Goal: Task Accomplishment & Management: Use online tool/utility

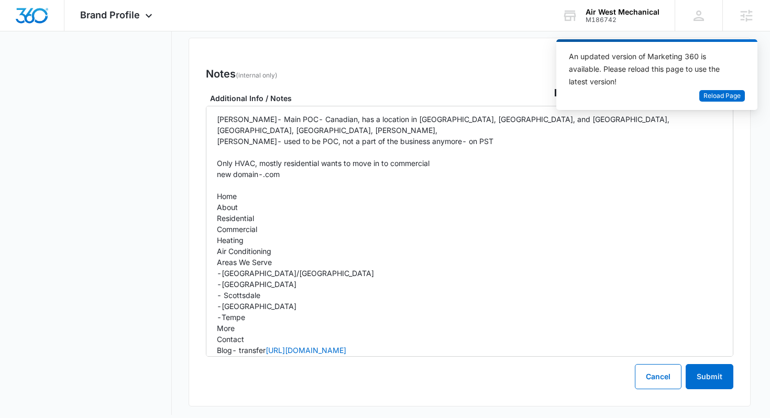
scroll to position [820, 0]
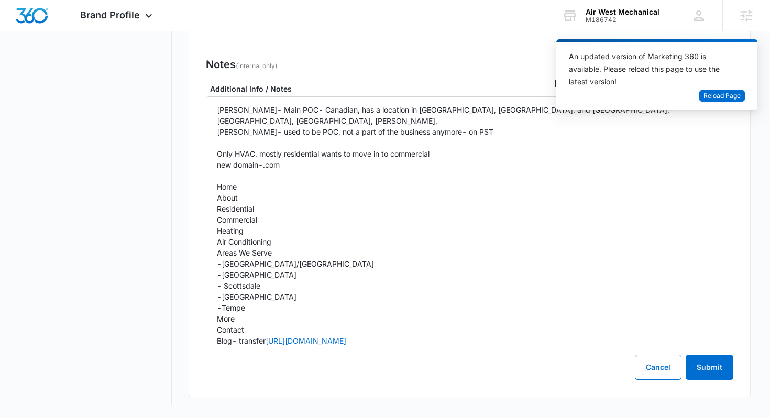
click at [275, 176] on p "Shawn- Main POC- Canadian, has a location in Canada, Fort Worth, and Phoenix, G…" at bounding box center [470, 269] width 506 height 330
click at [281, 177] on p "Shawn- Main POC- Canadian, has a location in Canada, Fort Worth, and Phoenix, G…" at bounding box center [470, 269] width 506 height 330
drag, startPoint x: 319, startPoint y: 179, endPoint x: 238, endPoint y: 177, distance: 80.2
click at [238, 177] on p "Shawn- Main POC- Canadian, has a location in Canada, Fort Worth, and Phoenix, G…" at bounding box center [470, 269] width 506 height 330
copy p "- 100 GLC, 300 Words"
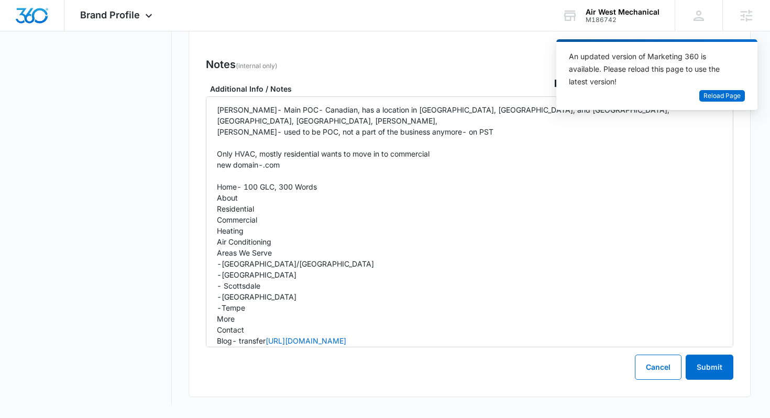
click at [244, 188] on p "Shawn- Main POC- Canadian, has a location in Canada, Fort Worth, and Phoenix, G…" at bounding box center [470, 269] width 506 height 330
click at [266, 194] on p "Shawn- Main POC- Canadian, has a location in Canada, Fort Worth, and Phoenix, G…" at bounding box center [470, 269] width 506 height 330
click at [270, 207] on p "Shawn- Main POC- Canadian, has a location in Canada, Fort Worth, and Phoenix, G…" at bounding box center [470, 269] width 506 height 330
click at [259, 219] on p "Shawn- Main POC- Canadian, has a location in Canada, Fort Worth, and Phoenix, G…" at bounding box center [470, 269] width 506 height 330
click at [288, 228] on p "Shawn- Main POC- Canadian, has a location in Canada, Fort Worth, and Phoenix, G…" at bounding box center [470, 269] width 506 height 330
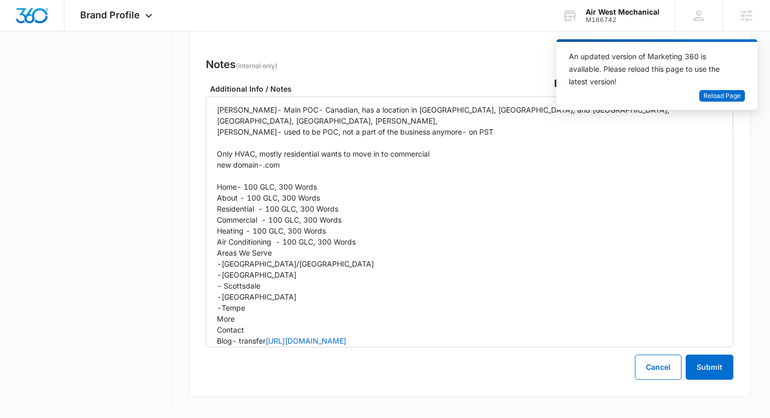
click at [283, 240] on p "Shawn- Main POC- Canadian, has a location in Canada, Fort Worth, and Phoenix, G…" at bounding box center [470, 269] width 506 height 330
click at [300, 248] on p "Shawn- Main POC- Canadian, has a location in Canada, Fort Worth, and Phoenix, G…" at bounding box center [470, 269] width 506 height 330
click at [291, 262] on p "Shawn- Main POC- Canadian, has a location in Canada, Fort Worth, and Phoenix, G…" at bounding box center [470, 269] width 506 height 330
click at [294, 275] on p "Shawn- Main POC- Canadian, has a location in Canada, Fort Worth, and Phoenix, G…" at bounding box center [470, 269] width 506 height 330
click at [294, 284] on p "Shawn- Main POC- Canadian, has a location in Canada, Fort Worth, and Phoenix, G…" at bounding box center [470, 269] width 506 height 330
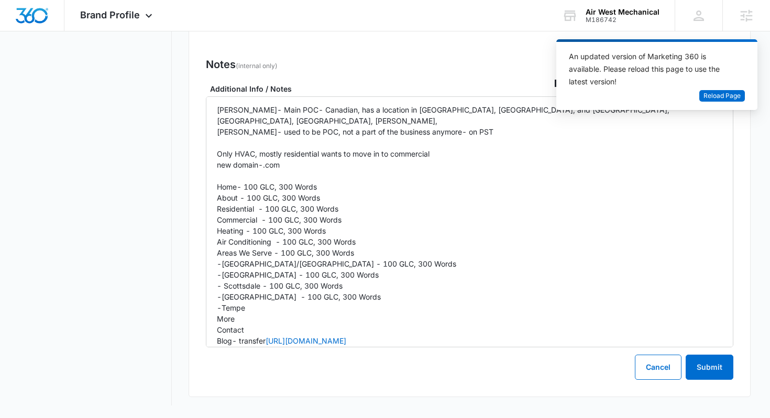
click at [278, 298] on p "Shawn- Main POC- Canadian, has a location in Canada, Fort Worth, and Phoenix, G…" at bounding box center [470, 269] width 506 height 330
drag, startPoint x: 363, startPoint y: 240, endPoint x: 275, endPoint y: 238, distance: 88.0
click at [275, 238] on p "Shawn- Main POC- Canadian, has a location in Canada, Fort Worth, and Phoenix, G…" at bounding box center [470, 269] width 506 height 330
click at [308, 177] on p "Shawn- Main POC- Canadian, has a location in Canada, Fort Worth, and Phoenix, G…" at bounding box center [470, 269] width 506 height 330
click at [306, 182] on p "Shawn- Main POC- Canadian, has a location in Canada, Fort Worth, and Phoenix, G…" at bounding box center [470, 269] width 506 height 330
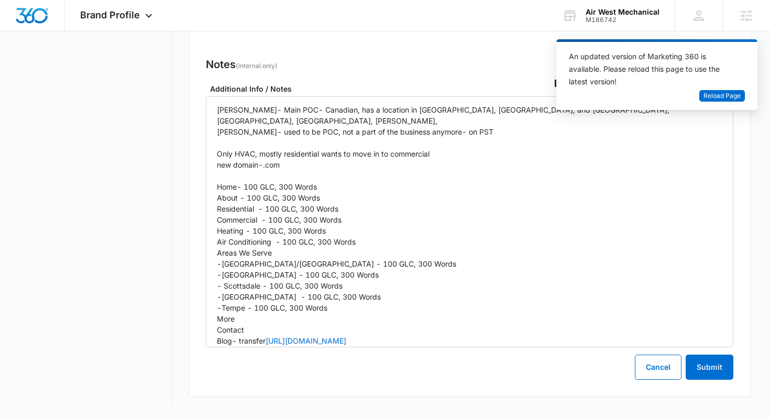
click at [305, 193] on p "Shawn- Main POC- Canadian, has a location in Canada, Fort Worth, and Phoenix, G…" at bounding box center [470, 269] width 506 height 330
click at [304, 205] on p "Shawn- Main POC- Canadian, has a location in Canada, Fort Worth, and Phoenix, G…" at bounding box center [470, 269] width 506 height 330
click at [299, 220] on p "Shawn- Main POC- Canadian, has a location in Canada, Fort Worth, and Phoenix, G…" at bounding box center [470, 269] width 506 height 330
click at [299, 228] on p "Shawn- Main POC- Canadian, has a location in Canada, Fort Worth, and Phoenix, G…" at bounding box center [470, 269] width 506 height 330
click at [296, 253] on p "Shawn- Main POC- Canadian, has a location in Canada, Fort Worth, and Phoenix, G…" at bounding box center [470, 269] width 506 height 330
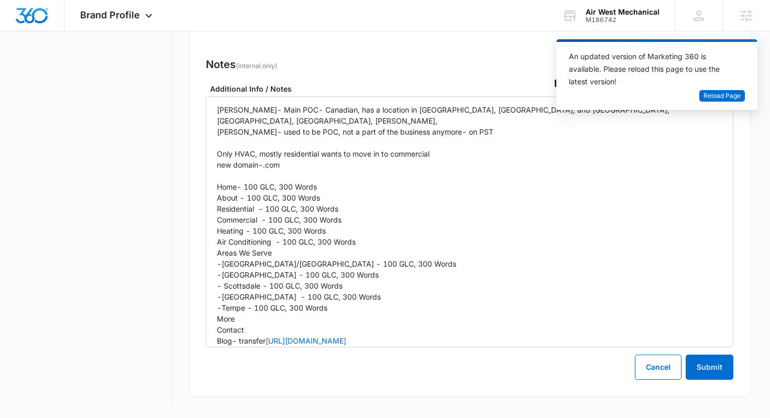
click at [296, 265] on p "Shawn- Main POC- Canadian, has a location in Canada, Fort Worth, and Phoenix, G…" at bounding box center [470, 269] width 506 height 330
click at [295, 274] on p "Shawn- Main POC- Canadian, has a location in Canada, Fort Worth, and Phoenix, G…" at bounding box center [470, 269] width 506 height 330
click at [291, 286] on p "Shawn- Main POC- Canadian, has a location in Canada, Fort Worth, and Phoenix, G…" at bounding box center [470, 269] width 506 height 330
drag, startPoint x: 323, startPoint y: 185, endPoint x: 245, endPoint y: 187, distance: 78.1
click at [246, 187] on p "Shawn- Main POC- Canadian, has a location in Canada, Fort Worth, and Phoenix, G…" at bounding box center [470, 269] width 506 height 330
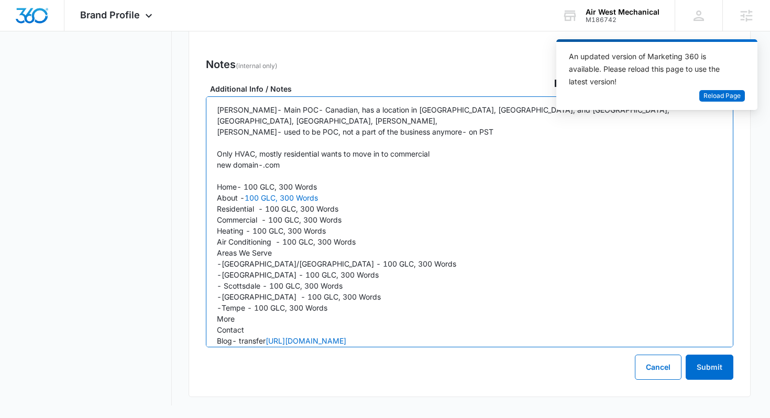
click at [337, 189] on p "Shawn- Main POC- Canadian, has a location in Canada, Fort Worth, and Phoenix, G…" at bounding box center [470, 269] width 506 height 330
drag, startPoint x: 324, startPoint y: 184, endPoint x: 247, endPoint y: 182, distance: 77.0
click at [247, 183] on p "Shawn- Main POC- Canadian, has a location in Canada, Fort Worth, and Phoenix, G…" at bounding box center [470, 269] width 506 height 330
checkbox input "false"
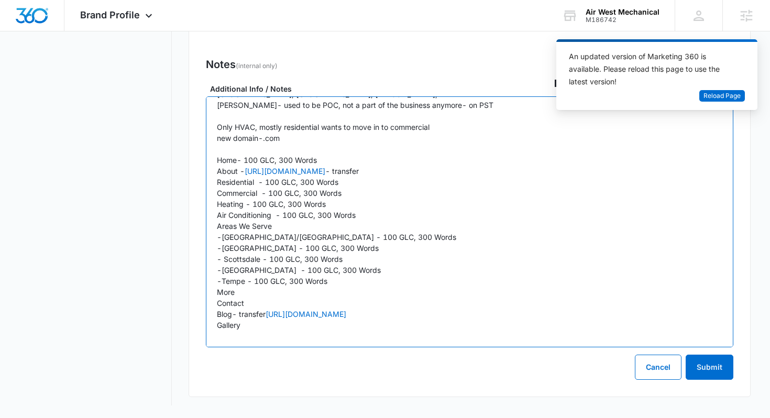
scroll to position [48, 0]
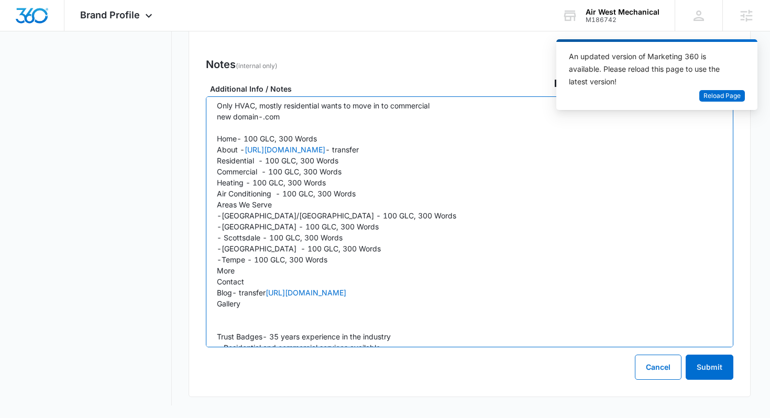
copy p "Home- 100 GLC, 300 Words About - https://www.awm.ca/about - transfer Residentia…"
drag, startPoint x: 250, startPoint y: 298, endPoint x: 210, endPoint y: 128, distance: 174.1
click at [210, 128] on div "Shawn- Main POC- Canadian, has a location in Canada, Fort Worth, and Phoenix, G…" at bounding box center [470, 221] width 528 height 251
click at [487, 206] on p "Shawn- Main POC- Canadian, has a location in Canada, Fort Worth, and Phoenix, G…" at bounding box center [470, 221] width 506 height 330
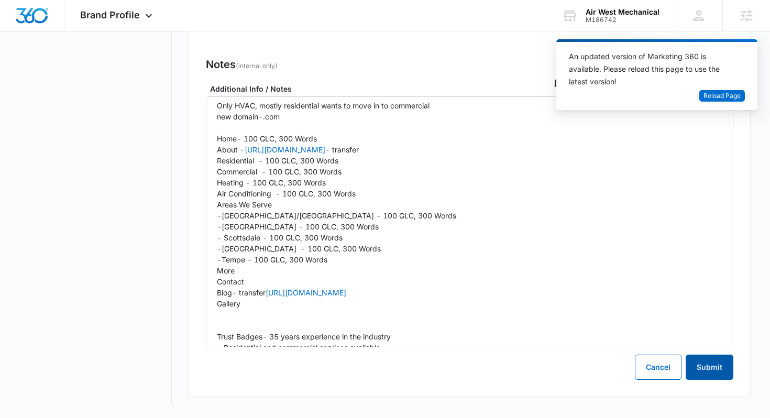
click at [702, 360] on button "Submit" at bounding box center [710, 367] width 48 height 25
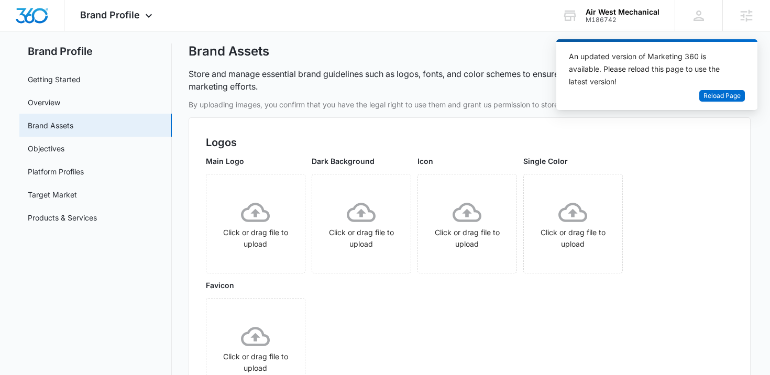
scroll to position [0, 0]
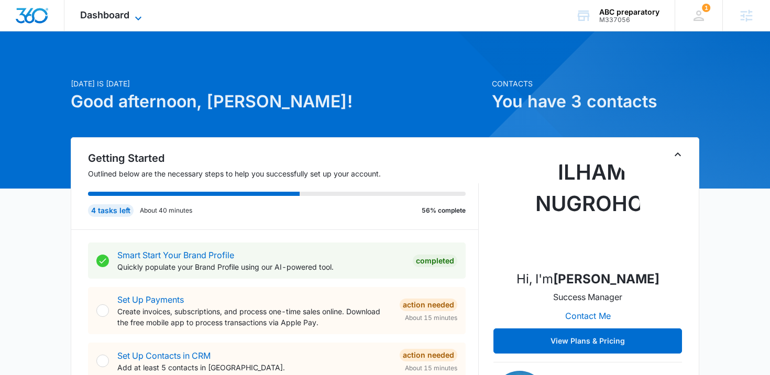
click at [98, 13] on span "Dashboard" at bounding box center [104, 14] width 49 height 11
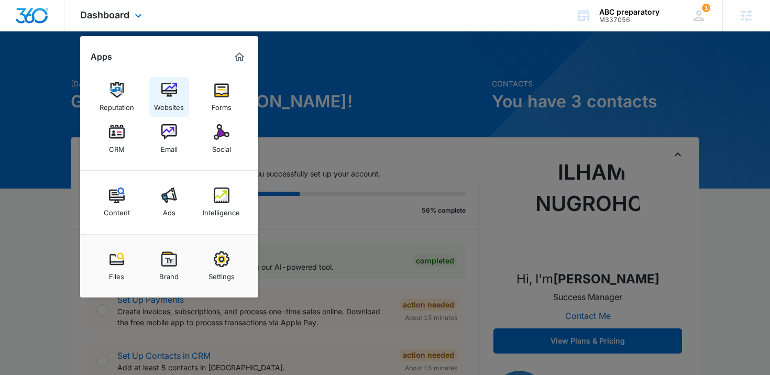
click at [172, 97] on img at bounding box center [169, 90] width 16 height 16
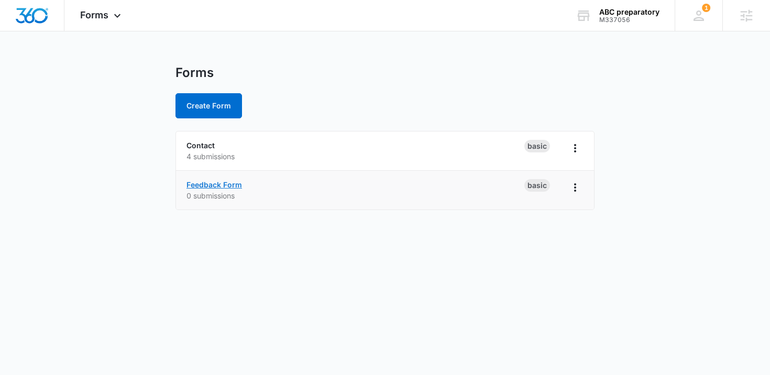
click at [217, 186] on link "Feedback Form" at bounding box center [215, 184] width 56 height 9
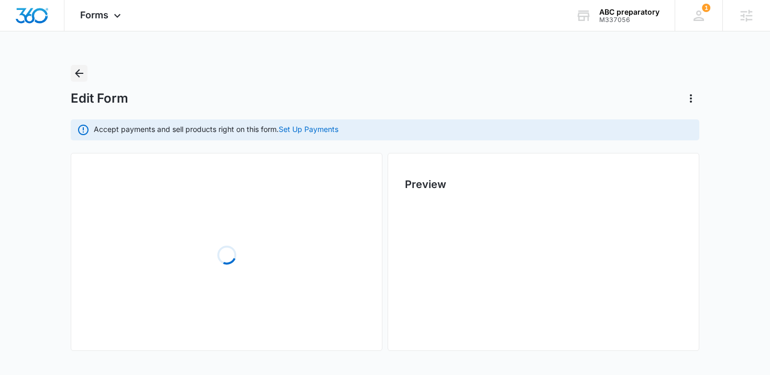
click at [76, 73] on icon "Back" at bounding box center [79, 73] width 8 height 8
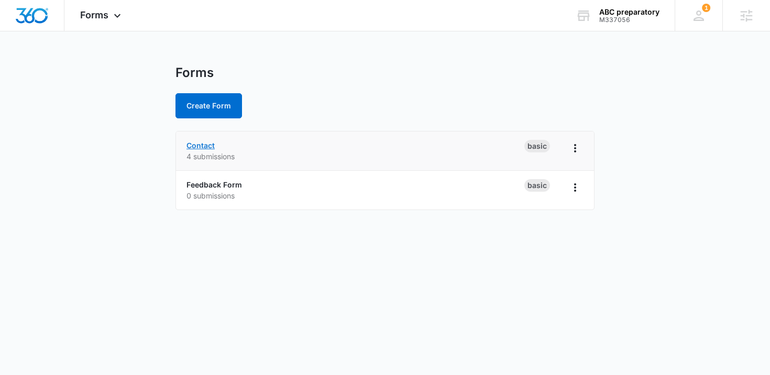
click at [204, 145] on link "Contact" at bounding box center [201, 145] width 28 height 9
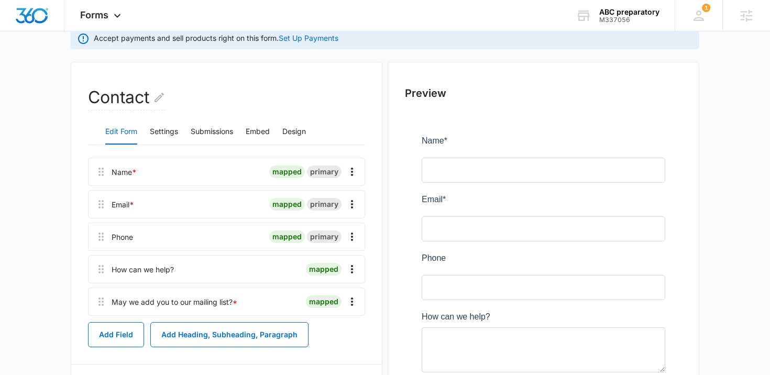
scroll to position [96, 0]
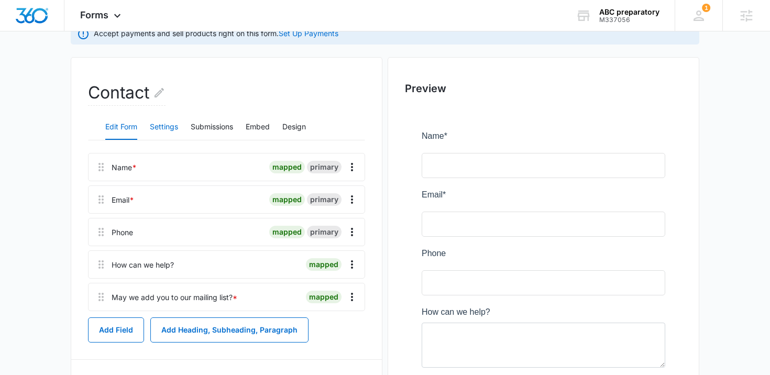
click at [159, 127] on button "Settings" at bounding box center [164, 127] width 28 height 25
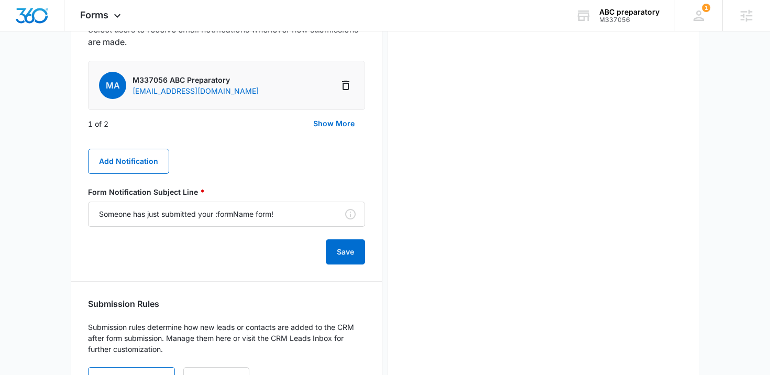
scroll to position [592, 0]
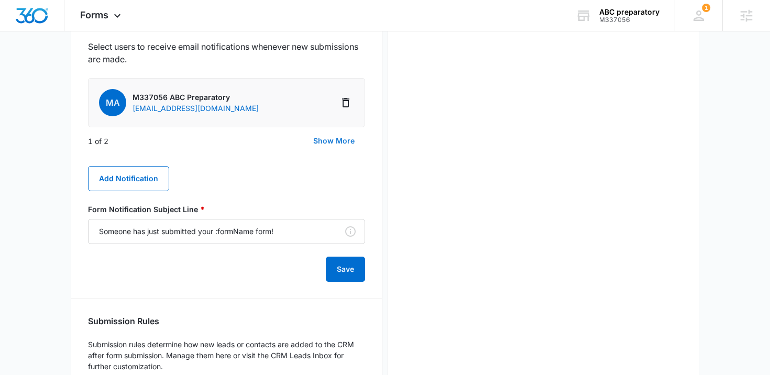
click at [354, 142] on button "Show More" at bounding box center [334, 140] width 62 height 25
